Goal: Task Accomplishment & Management: Complete application form

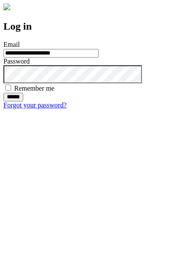
type input "**********"
click at [23, 101] on input "******" at bounding box center [13, 97] width 20 height 9
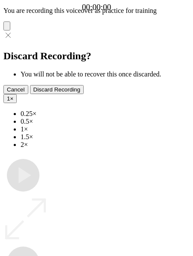
type input "**********"
